Goal: Transaction & Acquisition: Subscribe to service/newsletter

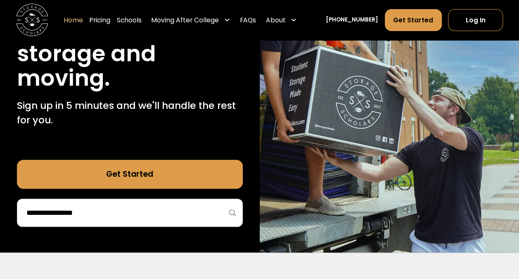
scroll to position [123, 0]
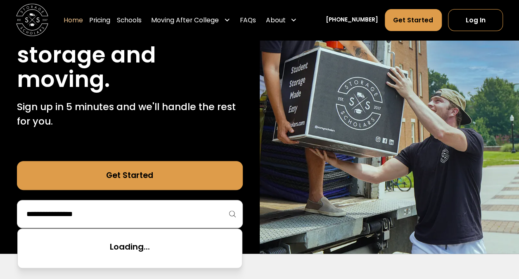
click at [179, 218] on input "search" at bounding box center [130, 214] width 209 height 14
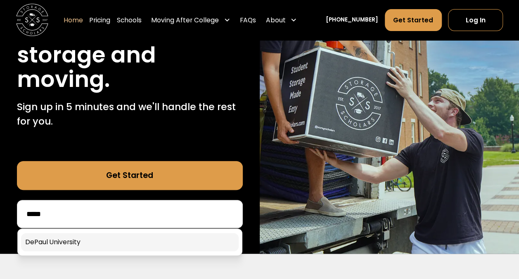
click at [129, 243] on div "75,000 moves since 2017 Stress free student storage and moving. Sign up in 5 mi…" at bounding box center [130, 98] width 260 height 310
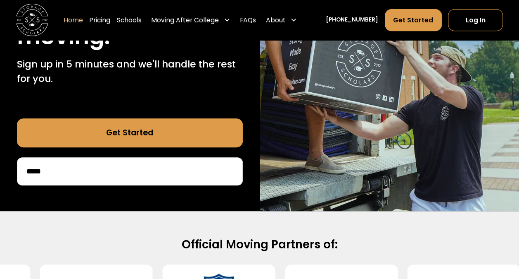
scroll to position [165, 0]
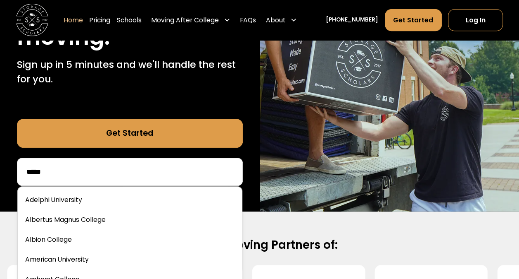
click at [140, 173] on input "*****" at bounding box center [130, 171] width 209 height 14
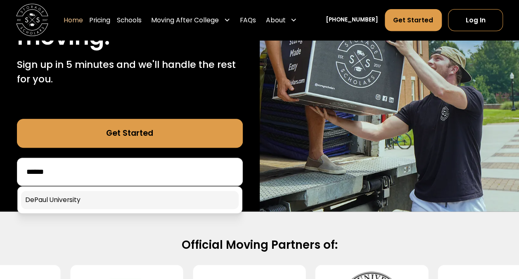
type input "******"
click at [62, 197] on div "75,000 moves since 2017 Stress free student storage and moving. Sign up in 5 mi…" at bounding box center [130, 56] width 260 height 310
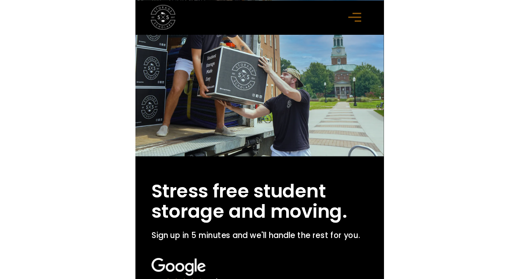
scroll to position [76, 0]
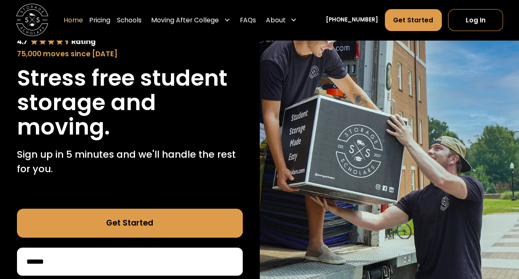
click at [132, 215] on link "Get Started" at bounding box center [130, 222] width 226 height 29
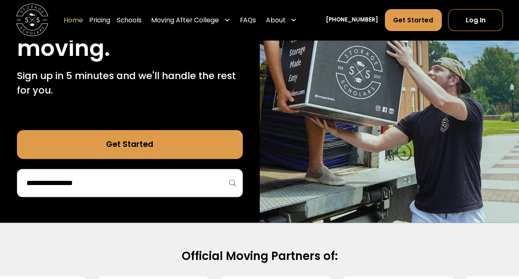
scroll to position [160, 0]
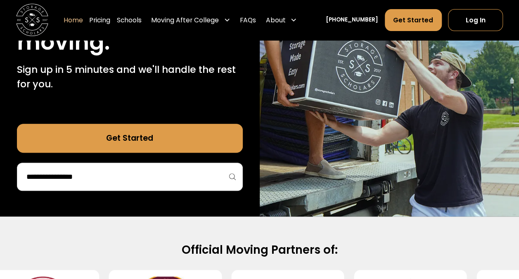
click at [156, 128] on link "Get Started" at bounding box center [130, 138] width 226 height 29
